Goal: Task Accomplishment & Management: Complete application form

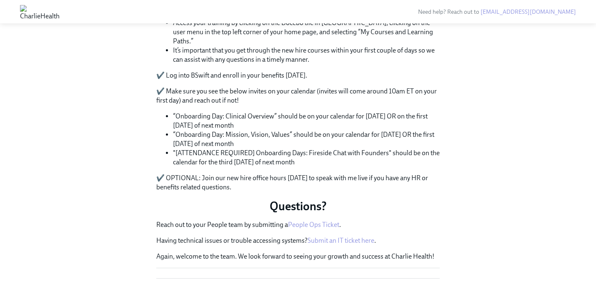
scroll to position [437, 0]
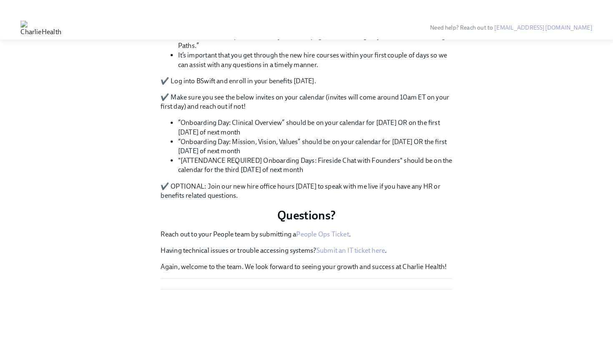
scroll to position [474, 0]
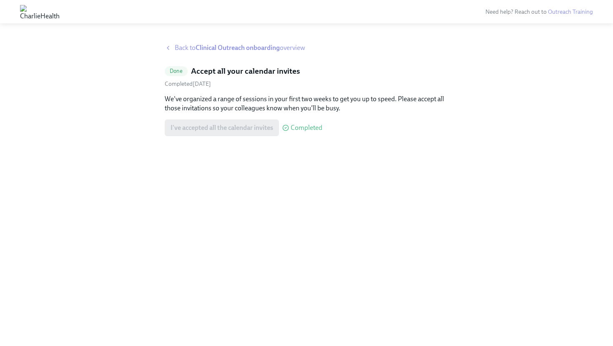
click at [223, 47] on strong "Clinical Outreach onboarding" at bounding box center [237, 48] width 84 height 8
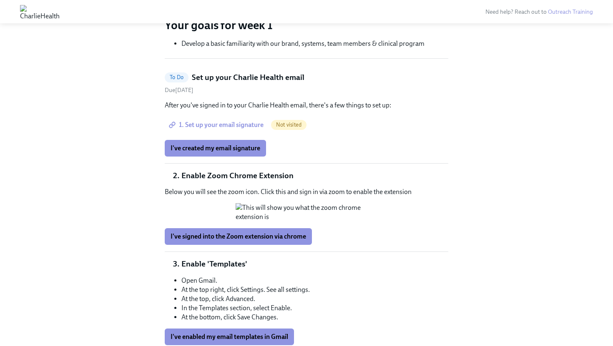
scroll to position [228, 0]
click at [253, 147] on span "I've created my email signature" at bounding box center [215, 148] width 90 height 8
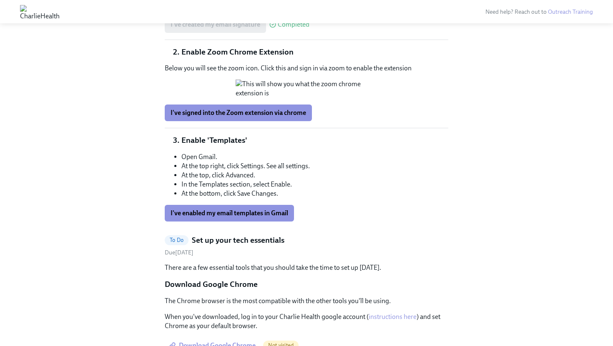
scroll to position [356, 0]
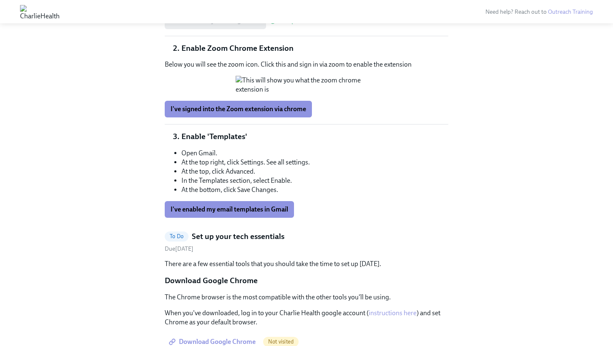
click at [324, 94] on button "Zoom image" at bounding box center [306, 85] width 142 height 18
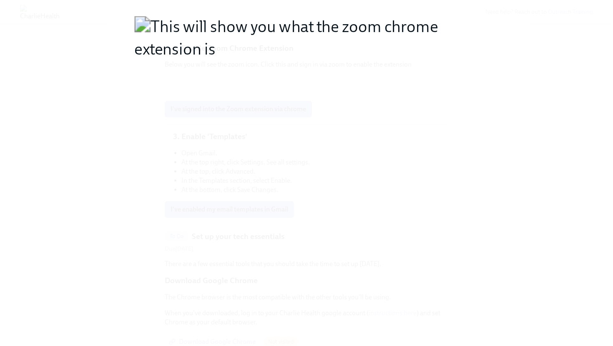
click at [325, 130] on button "Unzoom image" at bounding box center [306, 173] width 613 height 346
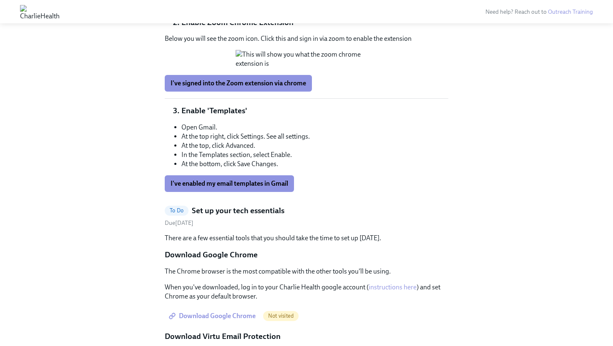
scroll to position [383, 0]
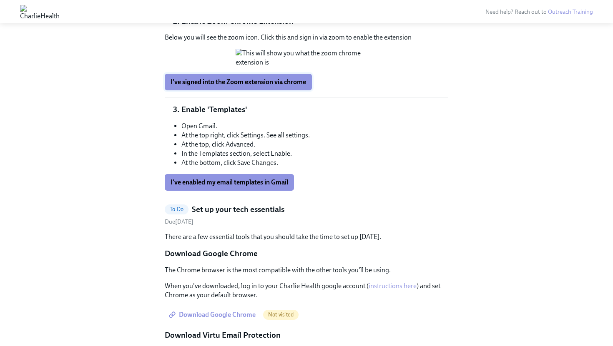
click at [198, 86] on span "I've signed into the Zoom extension via chrome" at bounding box center [237, 82] width 135 height 8
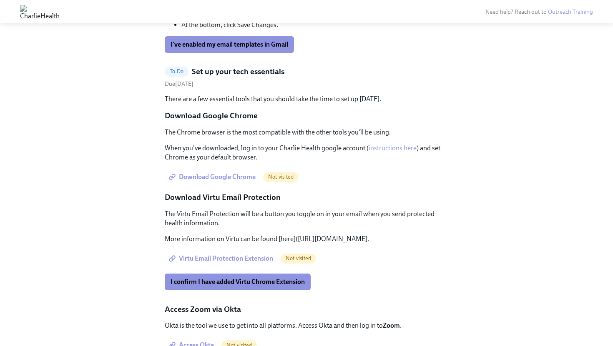
scroll to position [517, 0]
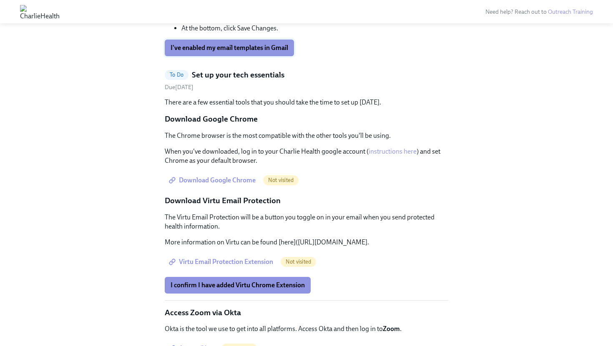
click at [248, 52] on span "I've enabled my email templates in Gmail" at bounding box center [229, 48] width 118 height 8
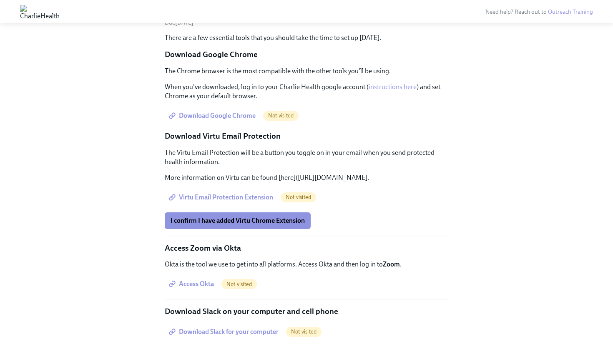
scroll to position [586, 0]
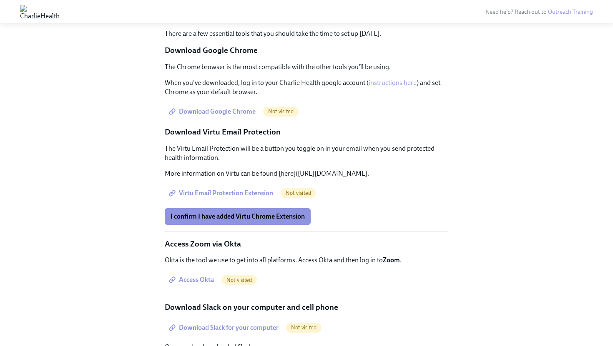
click at [219, 116] on span "Download Google Chrome" at bounding box center [212, 112] width 85 height 8
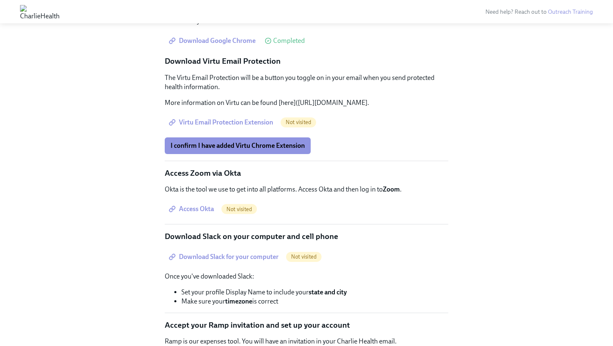
scroll to position [660, 0]
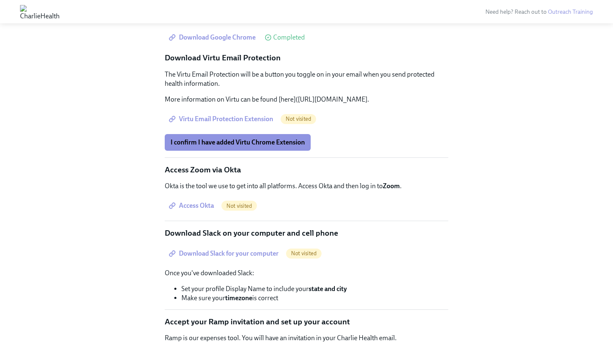
click at [245, 123] on span "Virtu Email Protection Extension" at bounding box center [221, 119] width 103 height 8
click at [228, 147] on span "I confirm I have added Virtu Chrome Extension" at bounding box center [237, 142] width 134 height 8
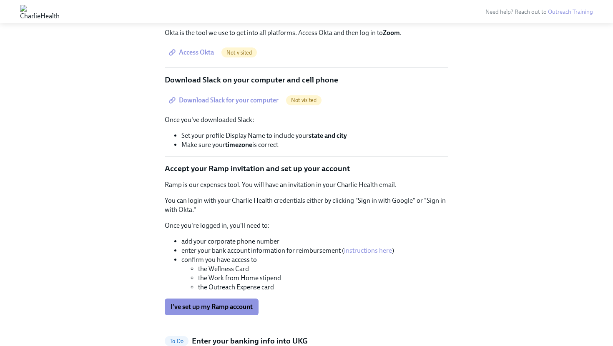
scroll to position [815, 0]
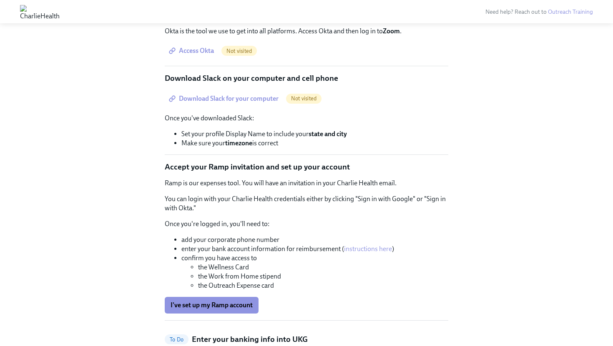
click at [204, 55] on span "Access Okta" at bounding box center [191, 51] width 43 height 8
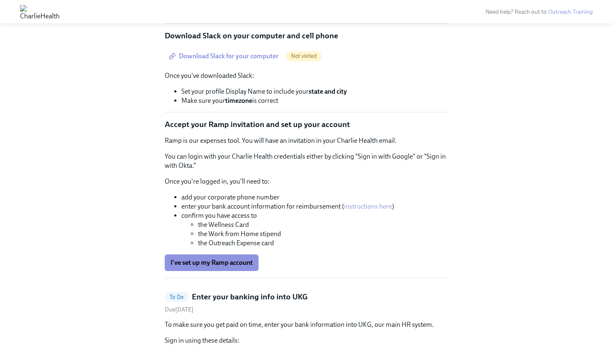
scroll to position [864, 0]
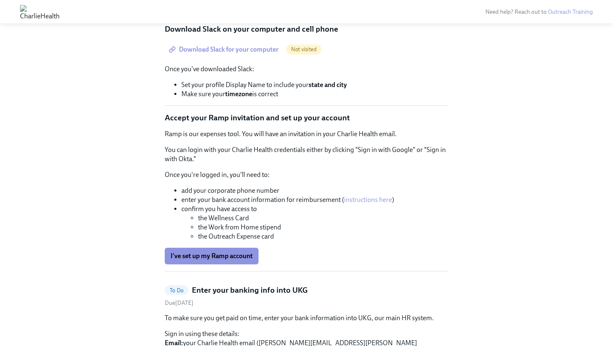
click at [234, 54] on span "Download Slack for your computer" at bounding box center [224, 49] width 108 height 8
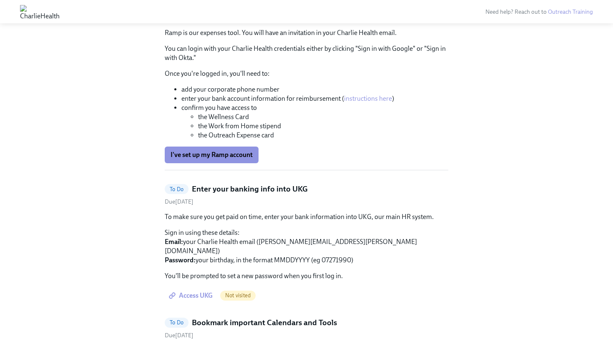
scroll to position [982, 0]
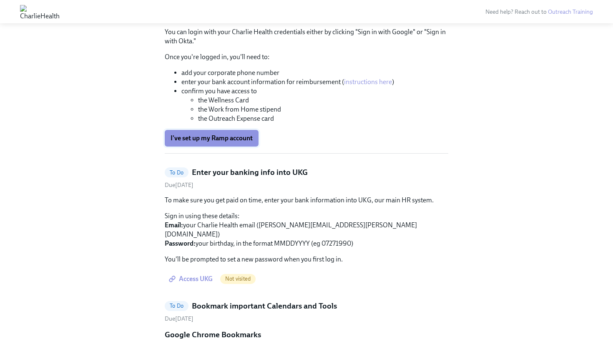
click at [245, 143] on span "I've set up my Ramp account" at bounding box center [211, 138] width 82 height 8
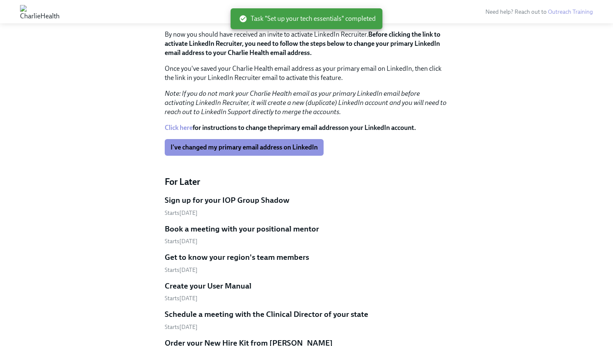
scroll to position [556, 0]
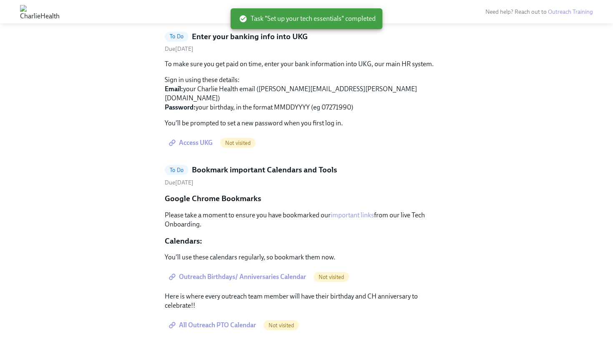
click at [193, 147] on span "Access UKG" at bounding box center [191, 143] width 42 height 8
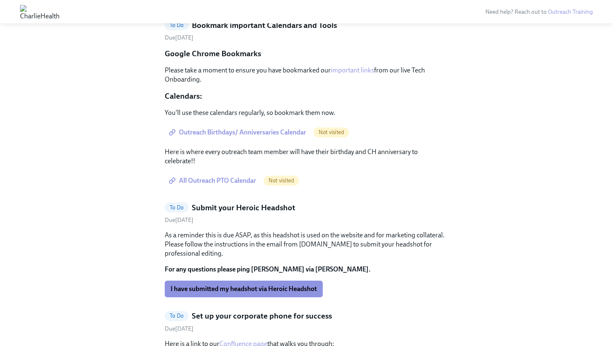
scroll to position [567, 0]
click at [348, 74] on link "important links" at bounding box center [352, 70] width 43 height 8
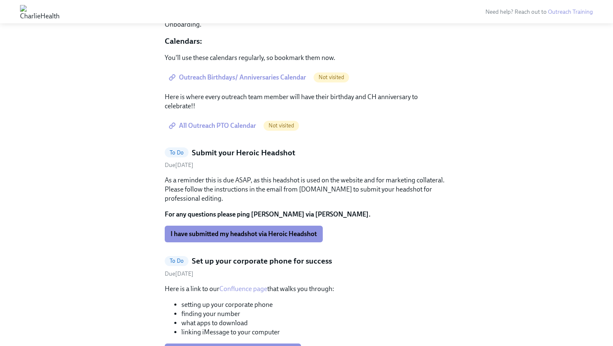
scroll to position [624, 0]
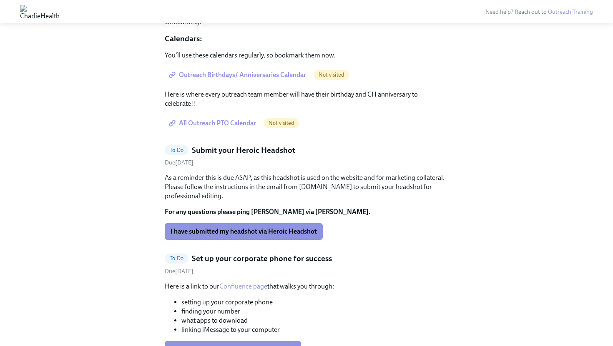
click at [291, 79] on span "Outreach Birthdays/ Anniversaries Calendar" at bounding box center [237, 75] width 135 height 8
click at [233, 79] on span "Outreach Birthdays/ Anniversaries Calendar" at bounding box center [237, 75] width 135 height 8
click at [224, 128] on span "All Outreach PTO Calendar" at bounding box center [212, 123] width 85 height 8
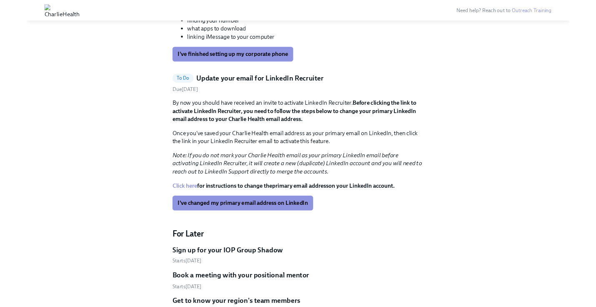
scroll to position [731, 0]
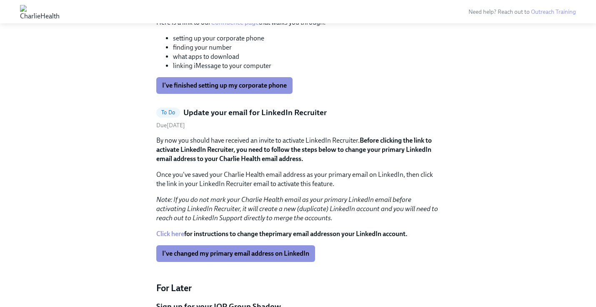
scroll to position [705, 0]
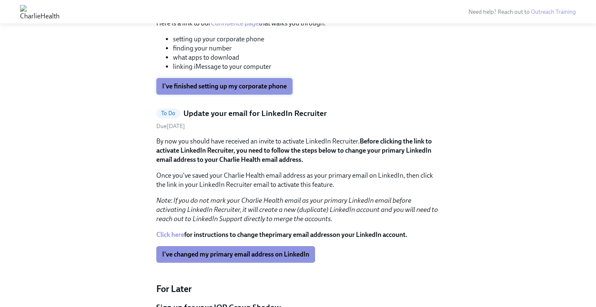
click at [253, 90] on span "I've finished setting up my corporate phone" at bounding box center [224, 86] width 125 height 8
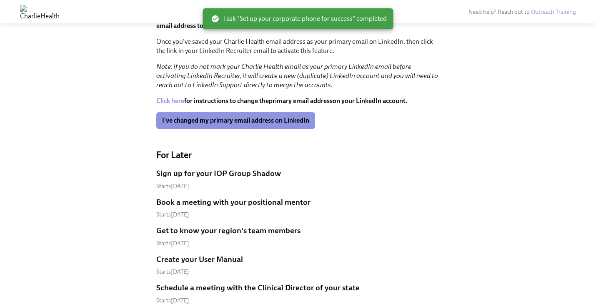
scroll to position [722, 0]
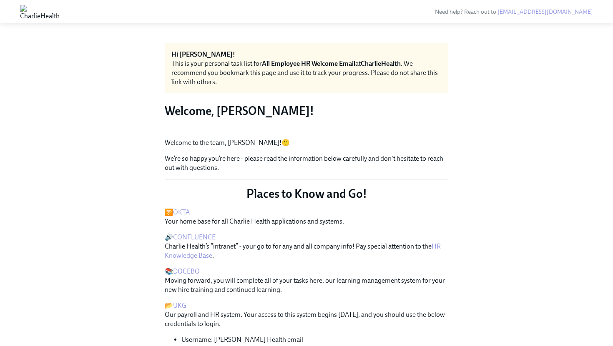
scroll to position [474, 0]
